Goal: Find specific page/section: Find specific page/section

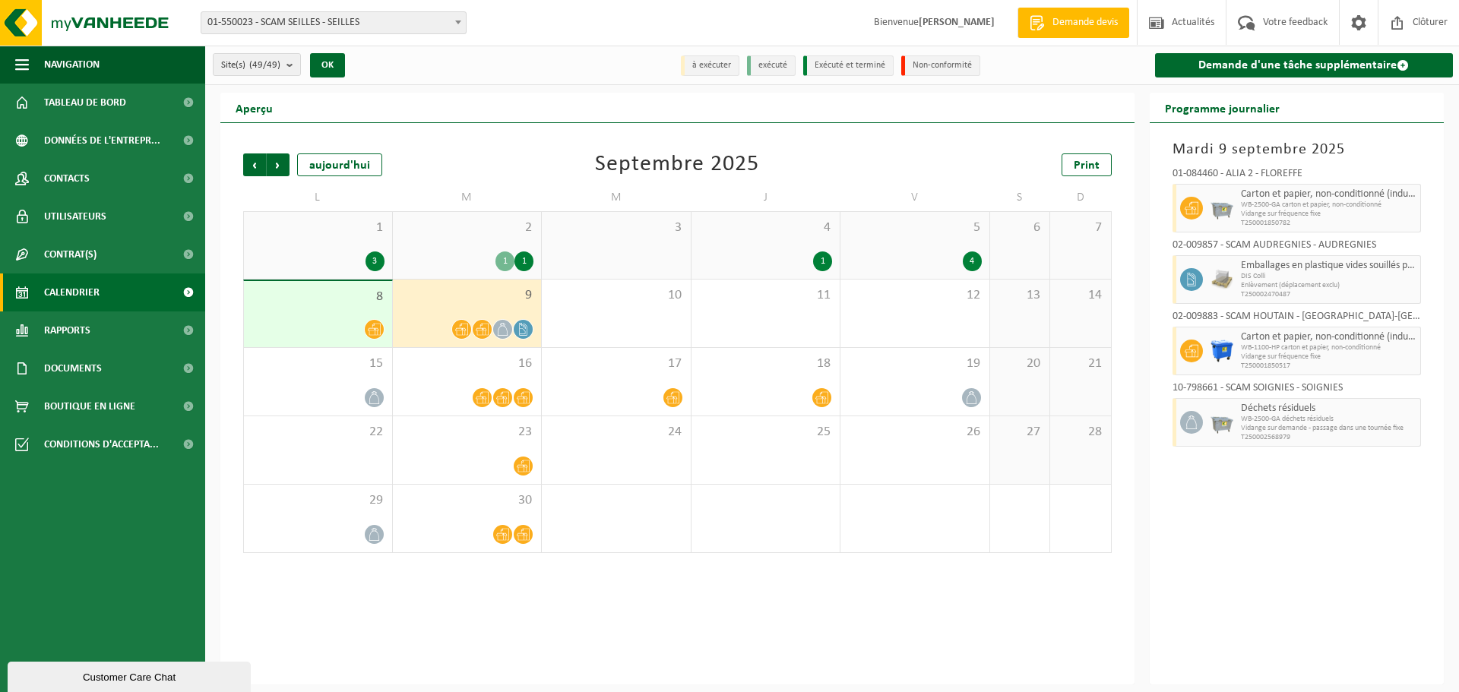
click at [328, 302] on span "8" at bounding box center [318, 297] width 133 height 17
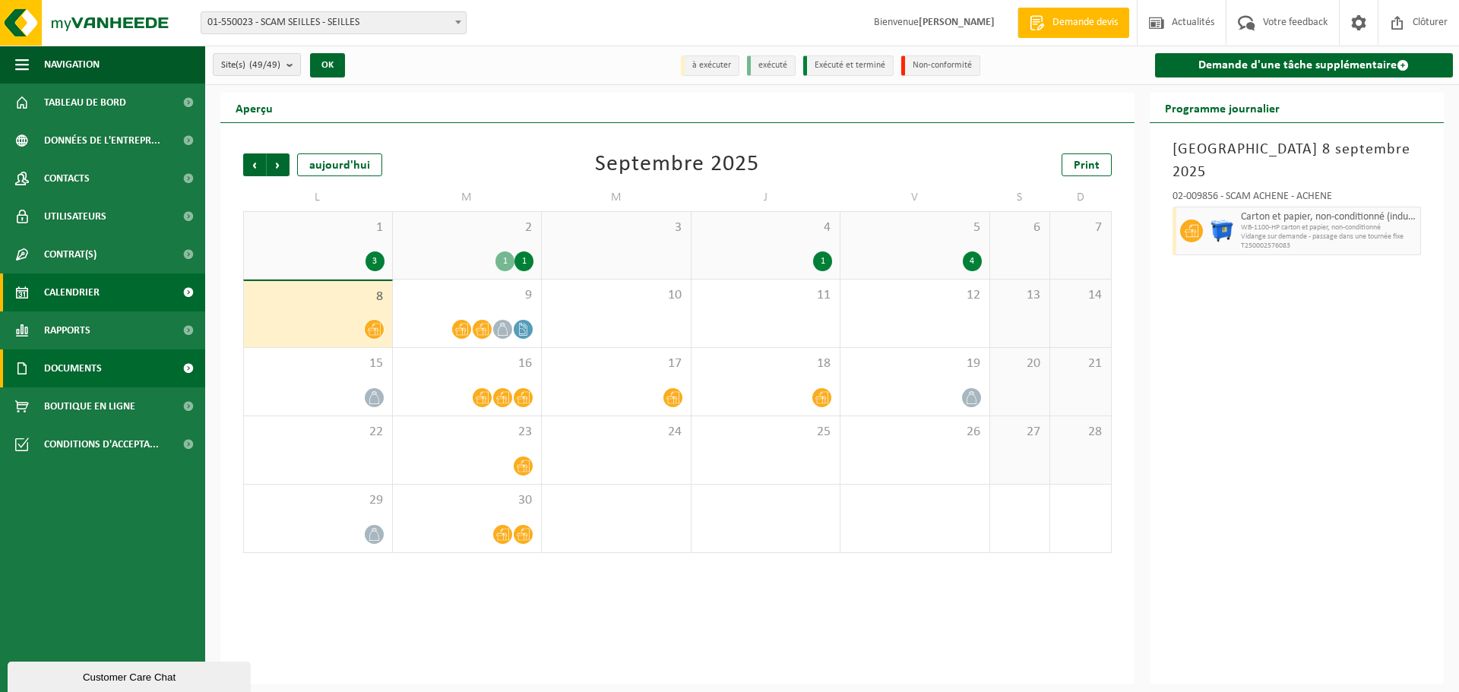
click at [92, 376] on span "Documents" at bounding box center [73, 369] width 58 height 38
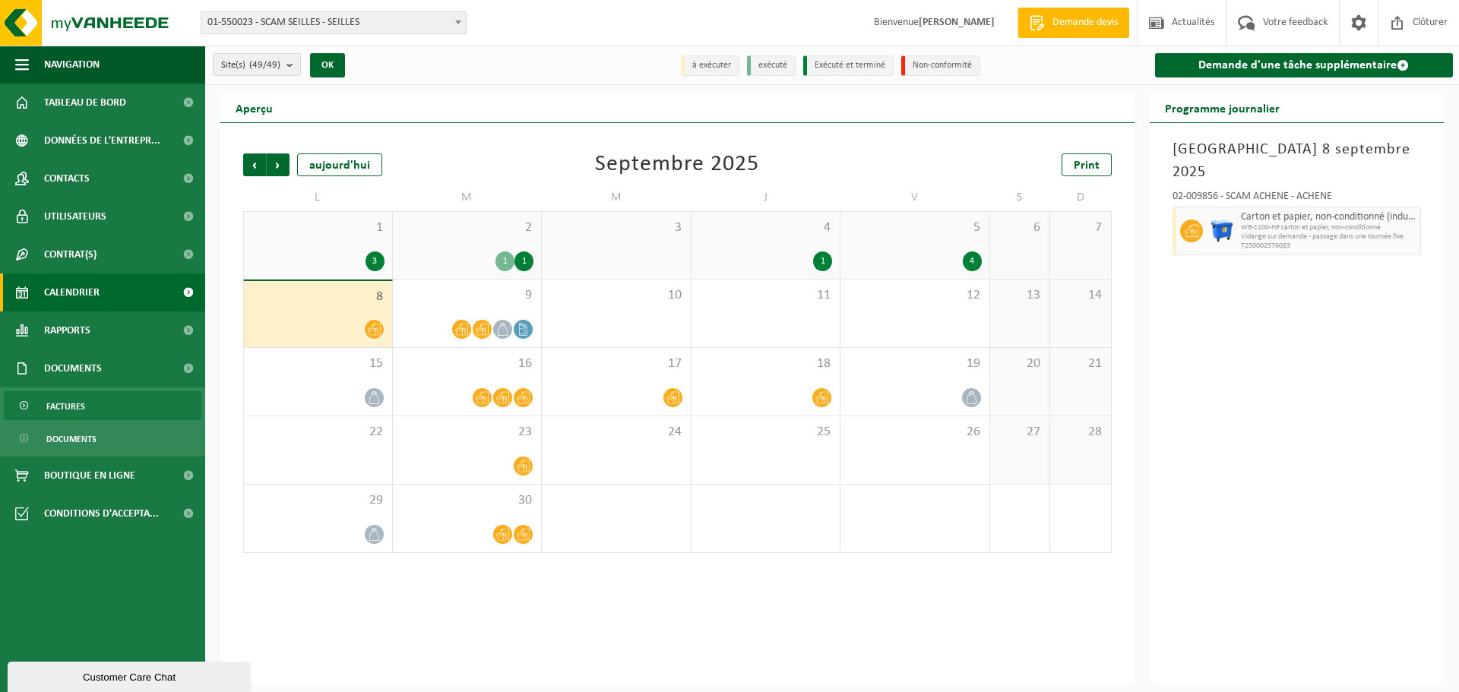
click at [90, 407] on link "Factures" at bounding box center [103, 405] width 198 height 29
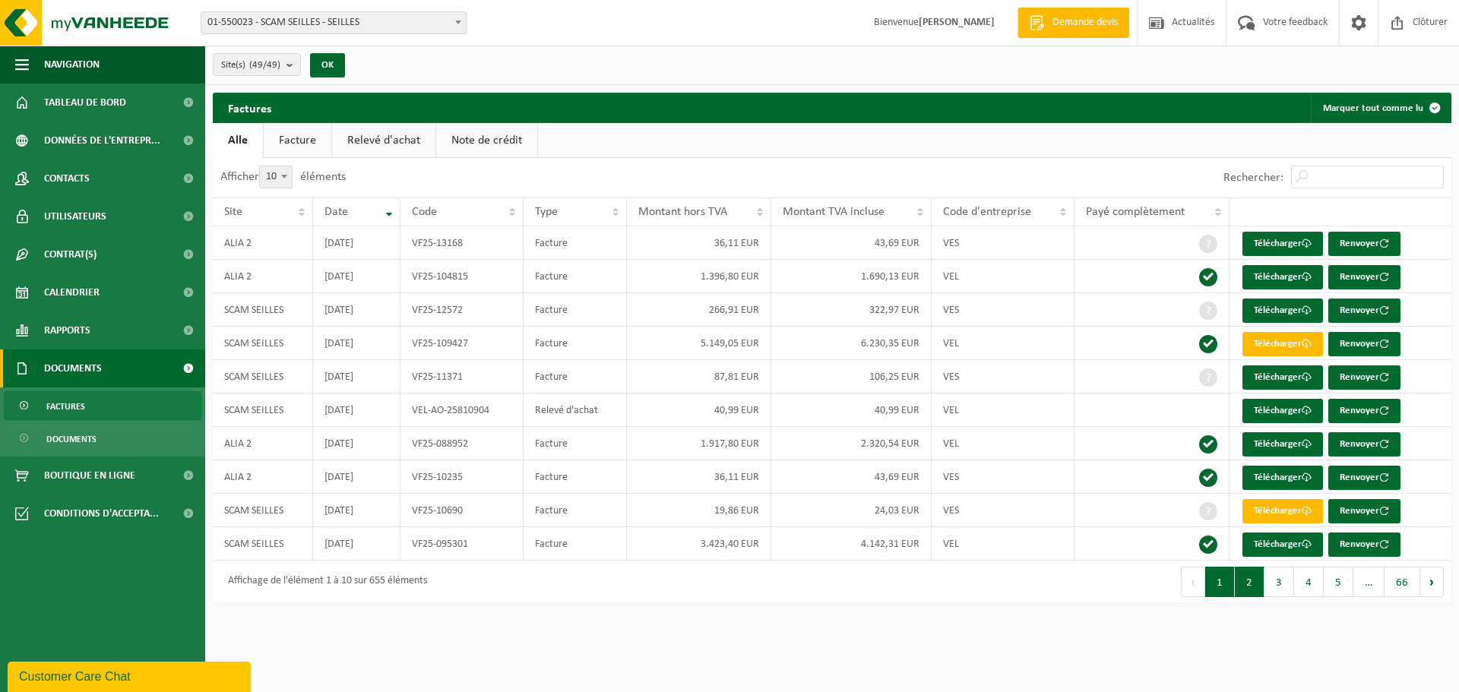
click at [1249, 581] on button "2" at bounding box center [1250, 582] width 30 height 30
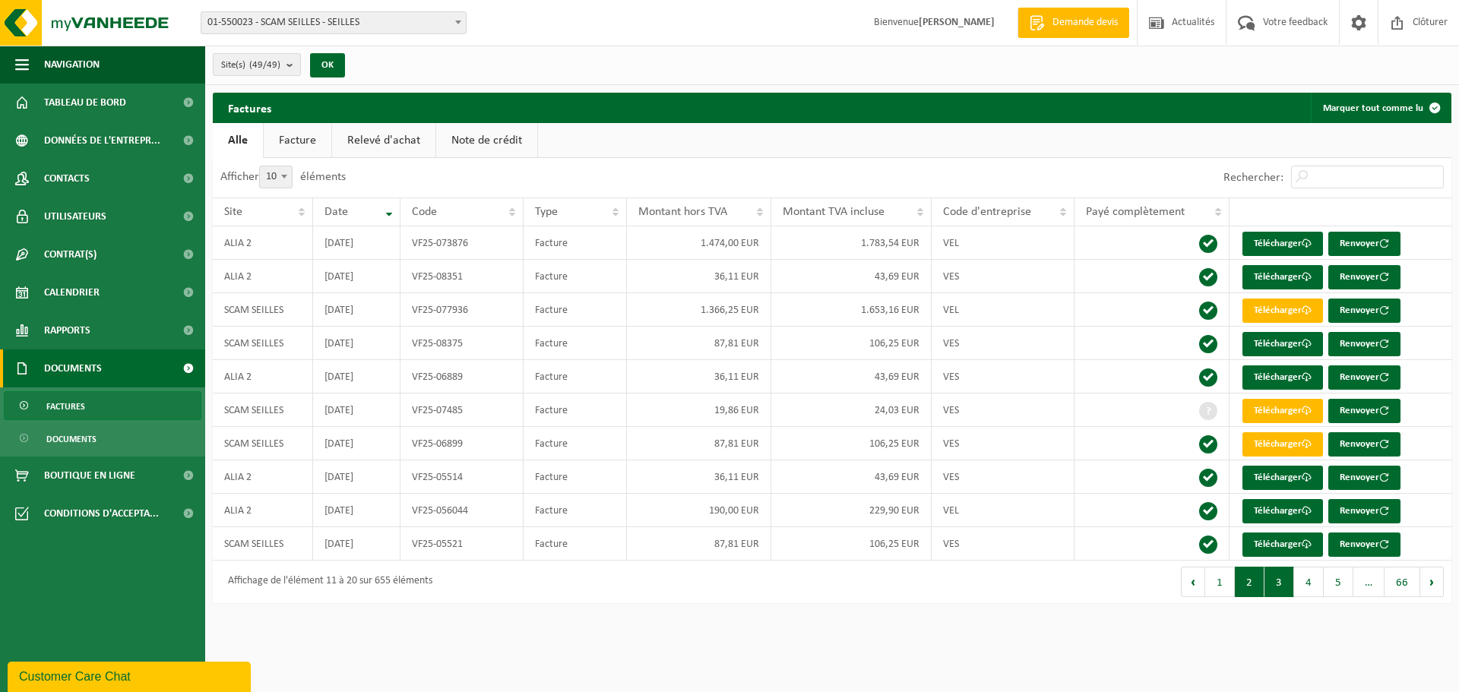
click at [1273, 576] on button "3" at bounding box center [1279, 582] width 30 height 30
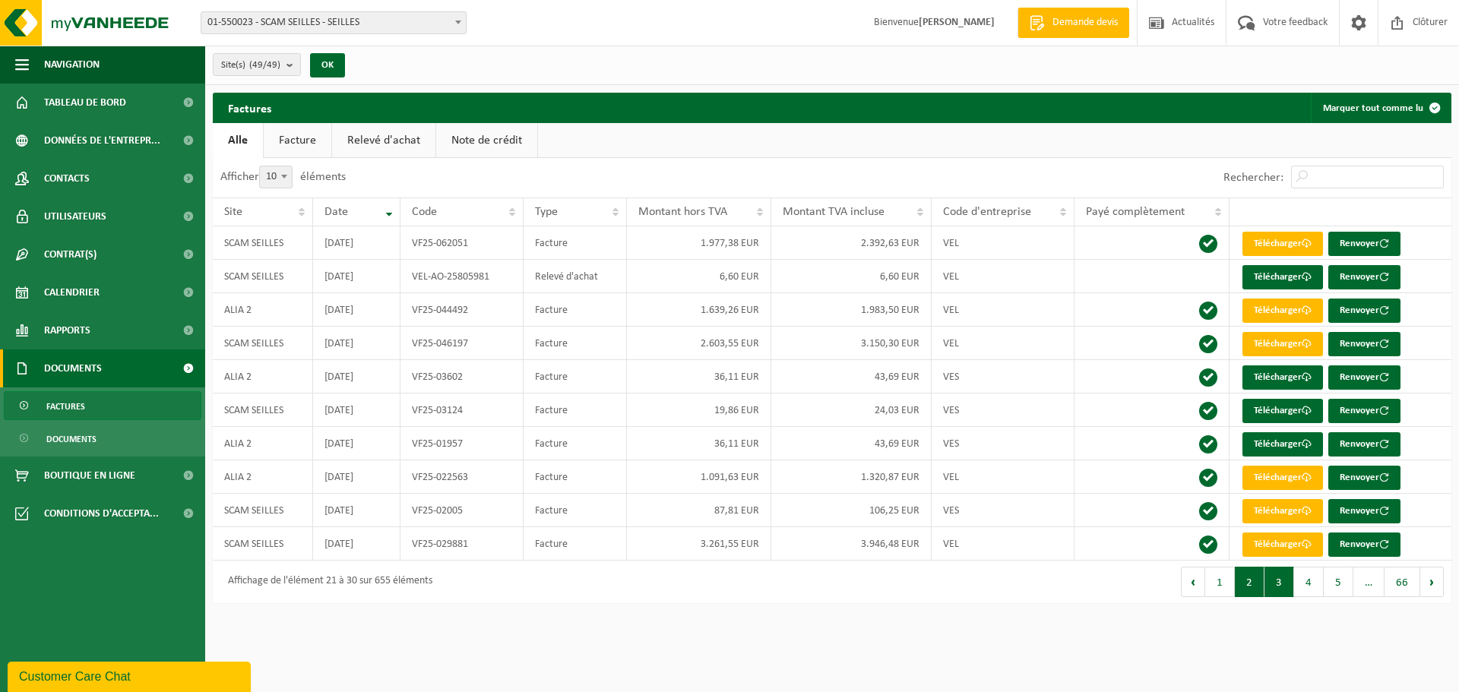
click at [1244, 587] on button "2" at bounding box center [1250, 582] width 30 height 30
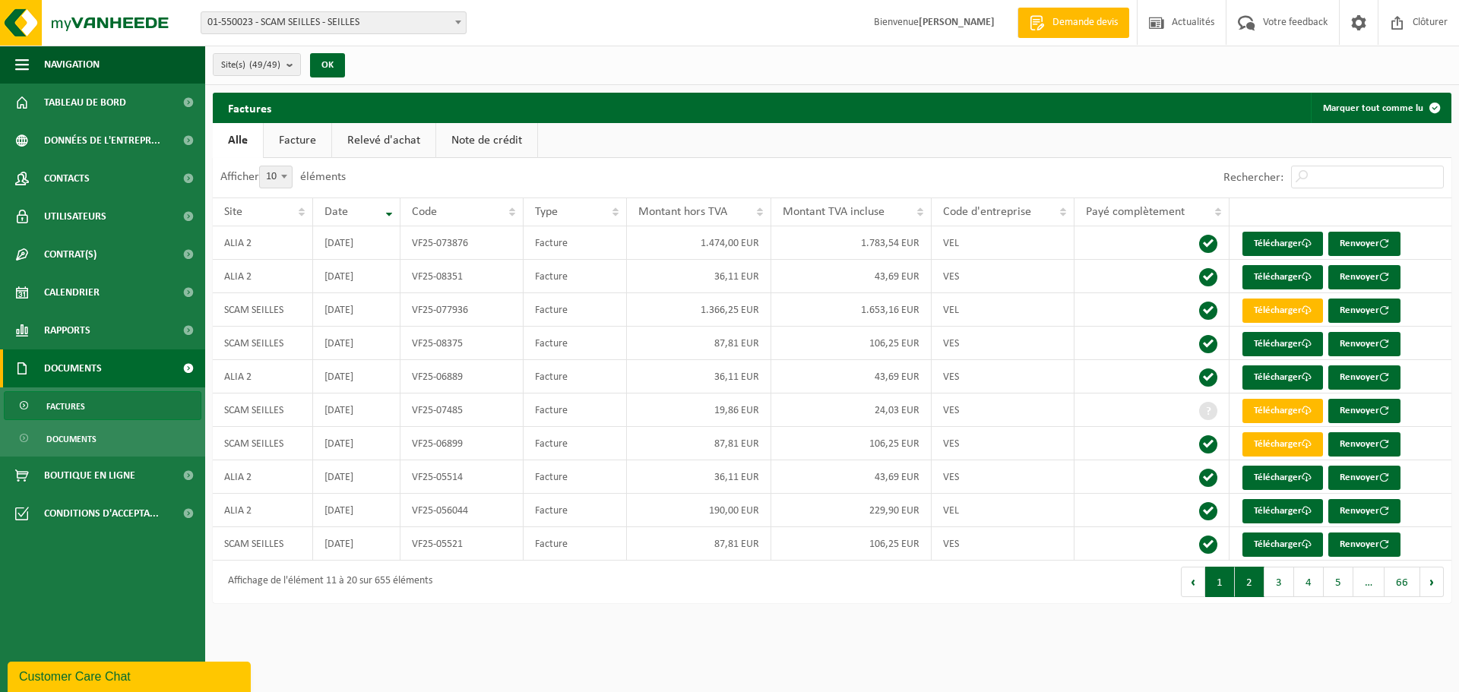
click at [1233, 584] on button "1" at bounding box center [1220, 582] width 30 height 30
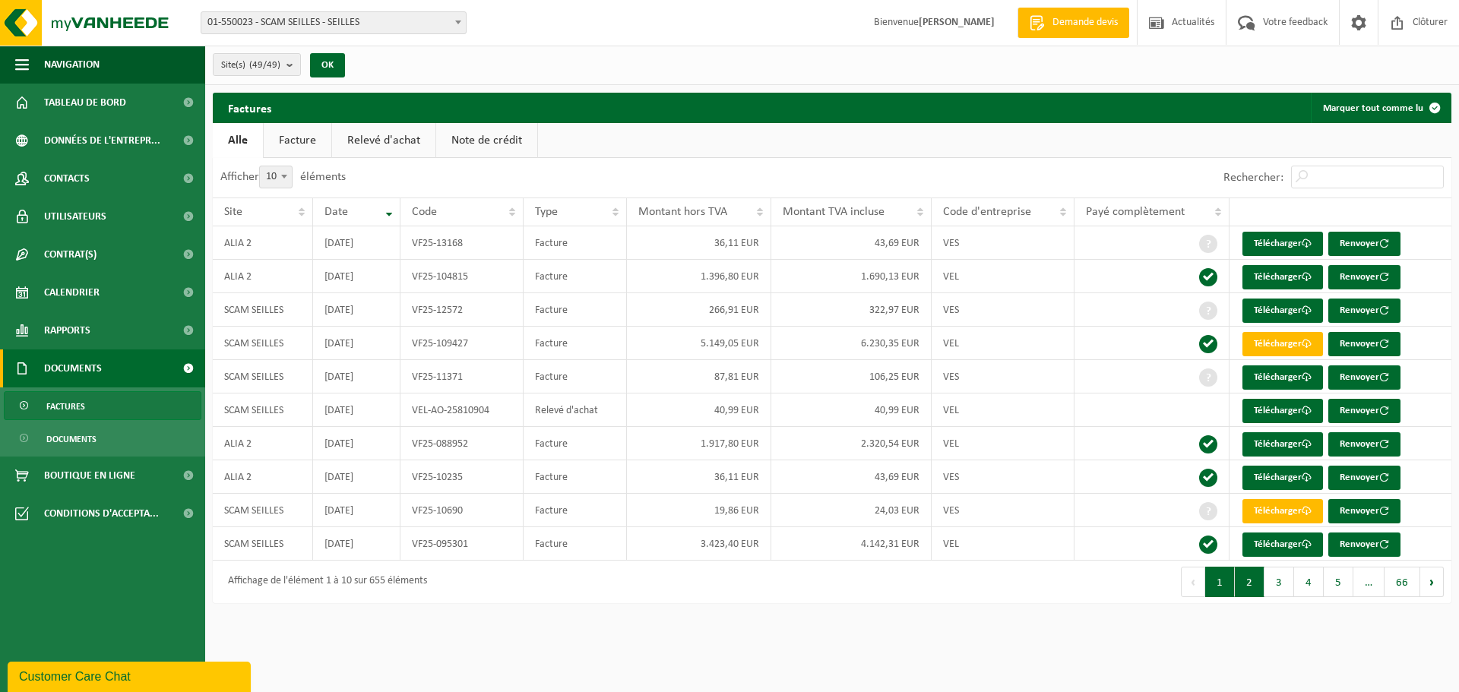
click at [1263, 575] on button "2" at bounding box center [1250, 582] width 30 height 30
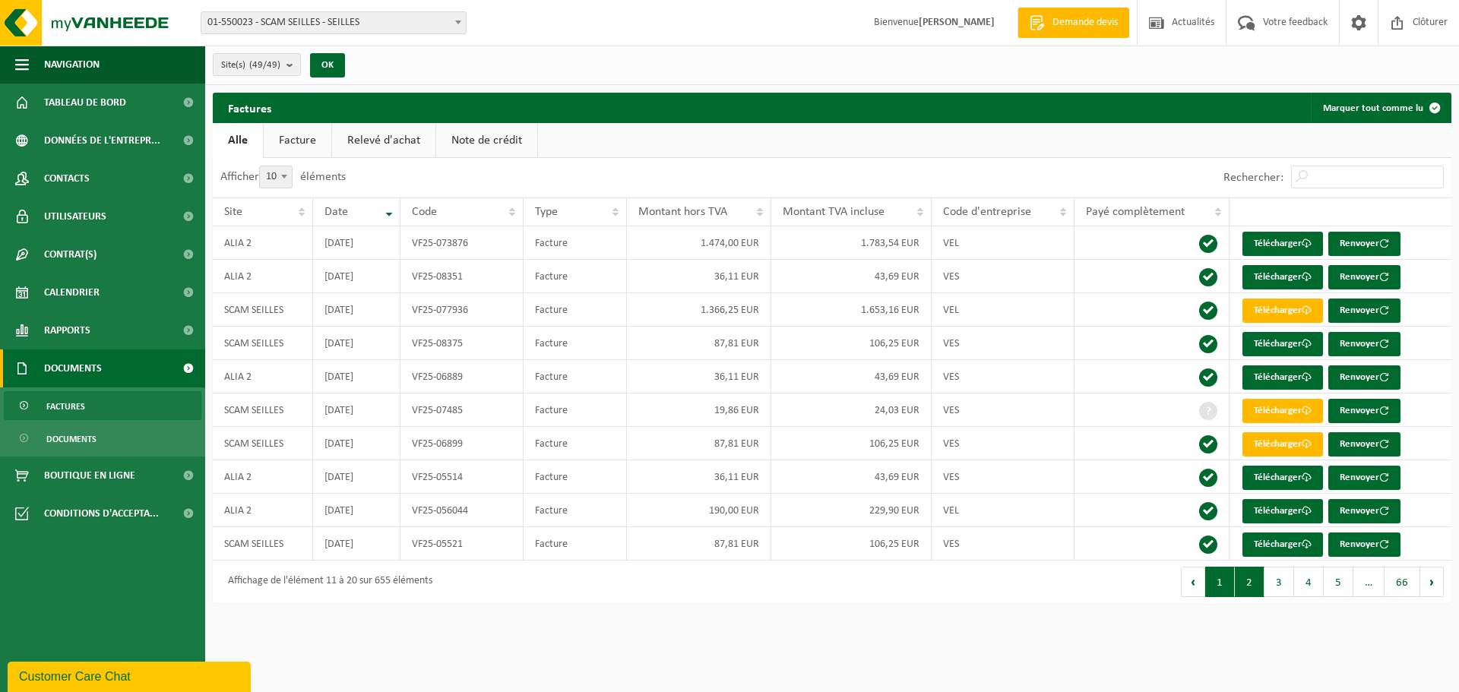
click at [1215, 581] on button "1" at bounding box center [1220, 582] width 30 height 30
